Goal: Task Accomplishment & Management: Manage account settings

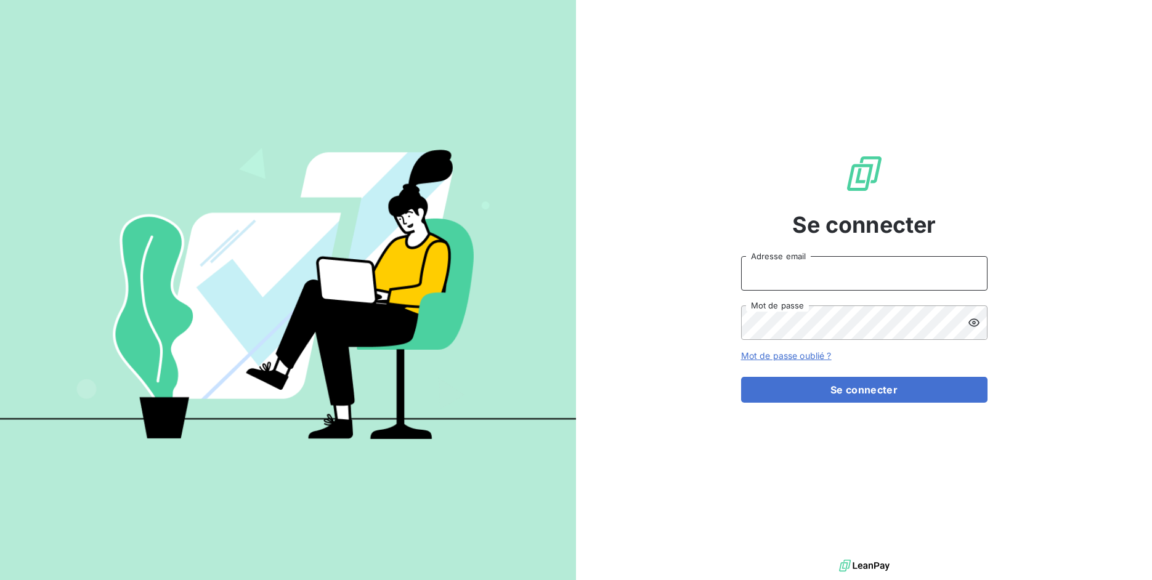
click at [837, 278] on input "Adresse email" at bounding box center [864, 273] width 246 height 34
drag, startPoint x: 785, startPoint y: 277, endPoint x: 851, endPoint y: 272, distance: 66.1
click at [851, 272] on input "admin@3dcelo" at bounding box center [864, 273] width 246 height 34
type input "admin@r35"
click at [741, 377] on button "Se connecter" at bounding box center [864, 390] width 246 height 26
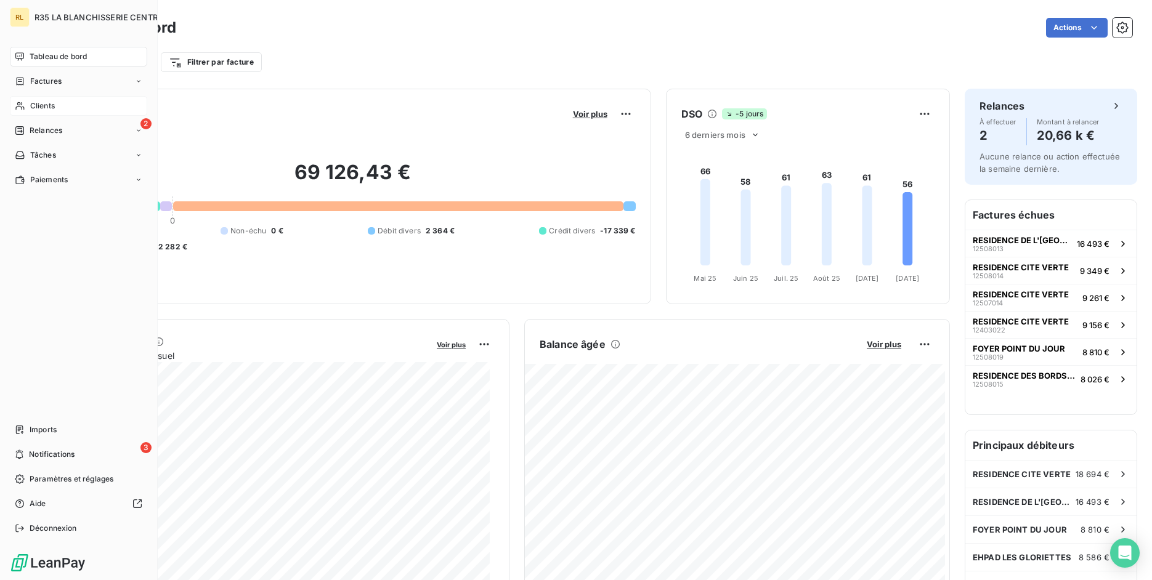
click at [94, 107] on div "Clients" at bounding box center [78, 106] width 137 height 20
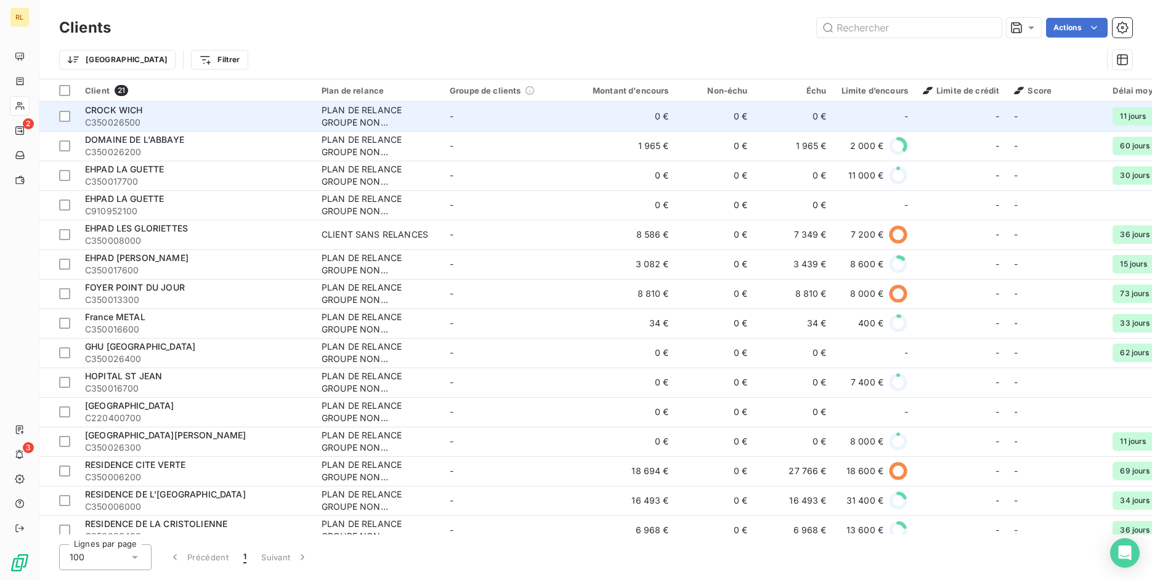
click at [234, 105] on div "CROCK WICH" at bounding box center [196, 110] width 222 height 12
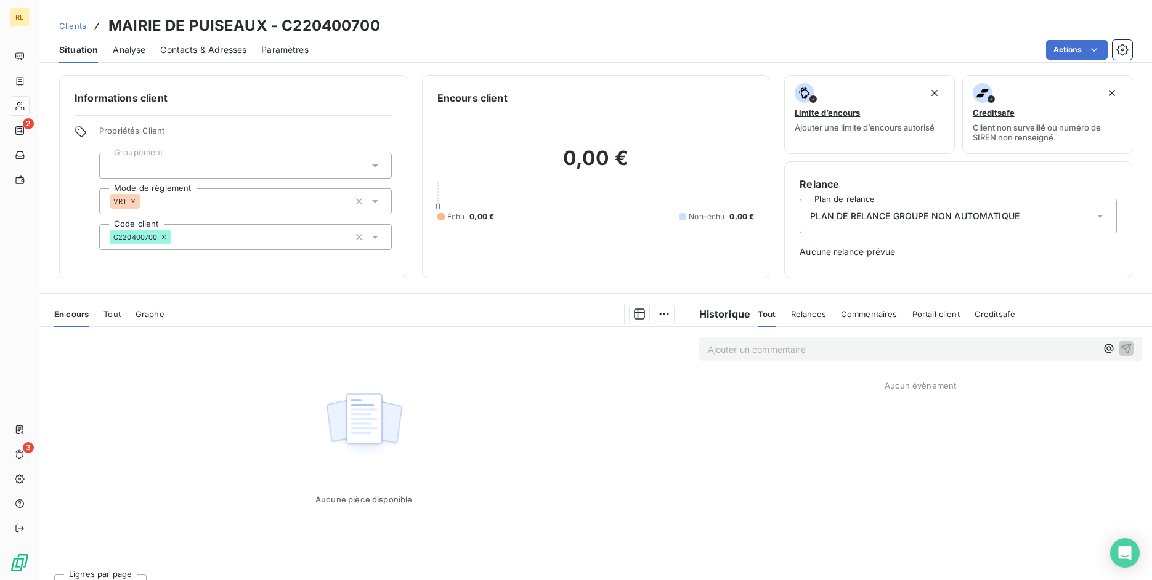
click at [116, 315] on span "Tout" at bounding box center [111, 314] width 17 height 10
click at [116, 323] on div "Tout" at bounding box center [111, 314] width 17 height 26
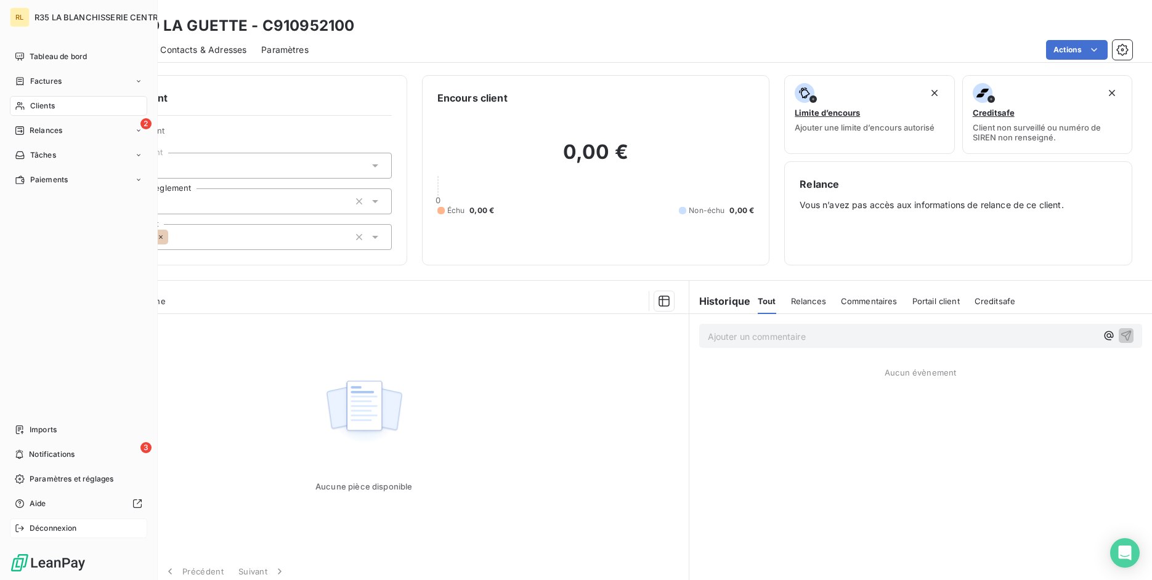
click at [28, 522] on div "Déconnexion" at bounding box center [78, 529] width 137 height 20
